Goal: Find specific page/section: Locate a particular part of the current website

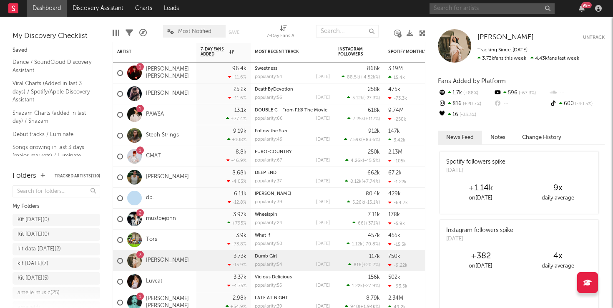
click at [460, 9] on input "text" at bounding box center [492, 8] width 125 height 10
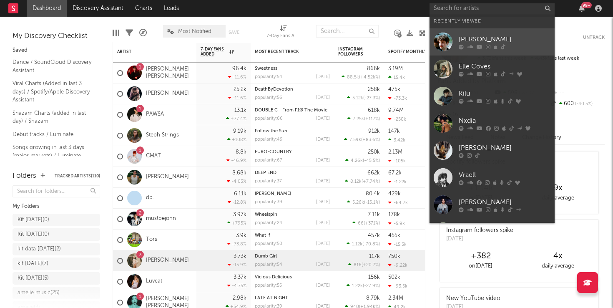
click at [470, 40] on div "[PERSON_NAME]" at bounding box center [505, 39] width 92 height 10
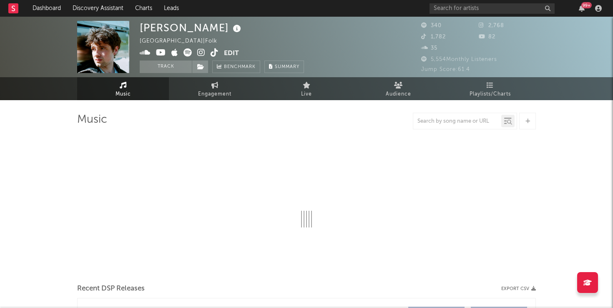
select select "1w"
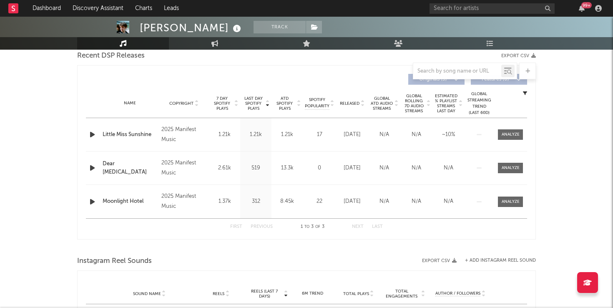
scroll to position [23, 0]
